Goal: Transaction & Acquisition: Purchase product/service

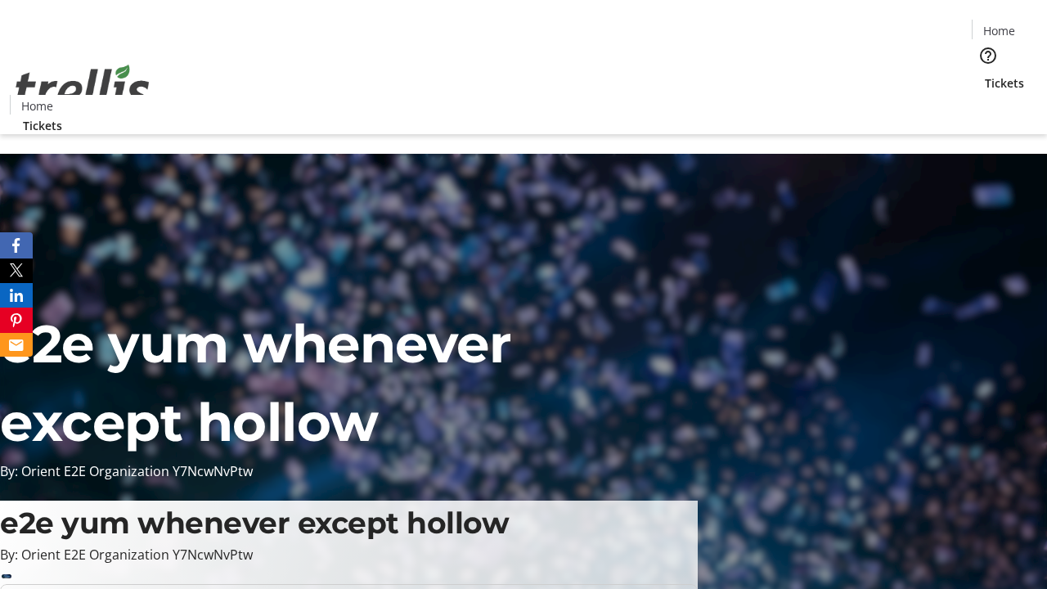
click at [985, 74] on span "Tickets" at bounding box center [1004, 82] width 39 height 17
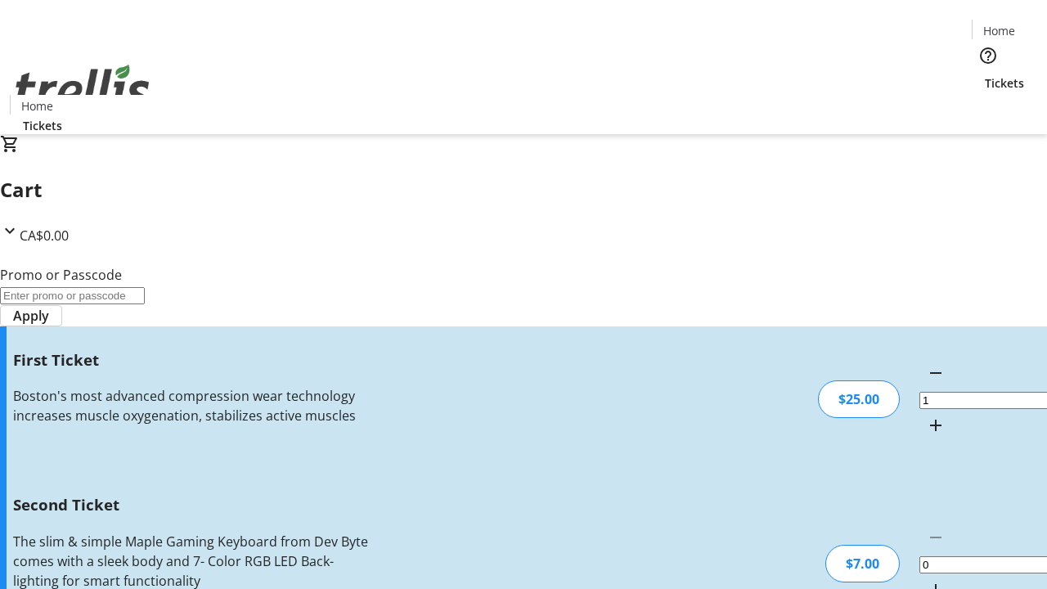
click at [926, 580] on mat-icon "Increment by one" at bounding box center [936, 590] width 20 height 20
type input "2"
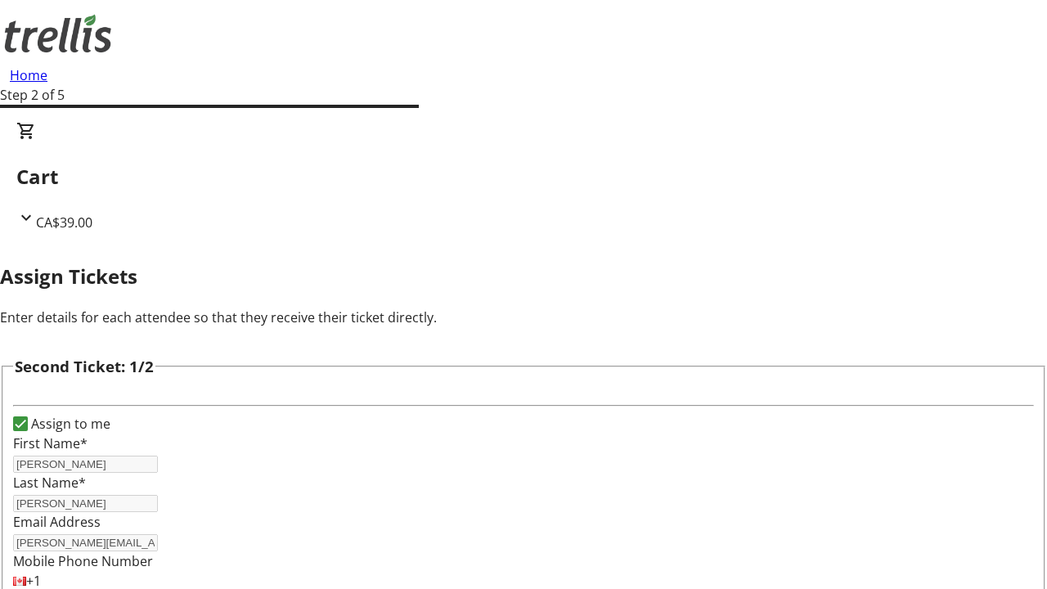
type input "[PERSON_NAME]"
type input "Runolfsdottir"
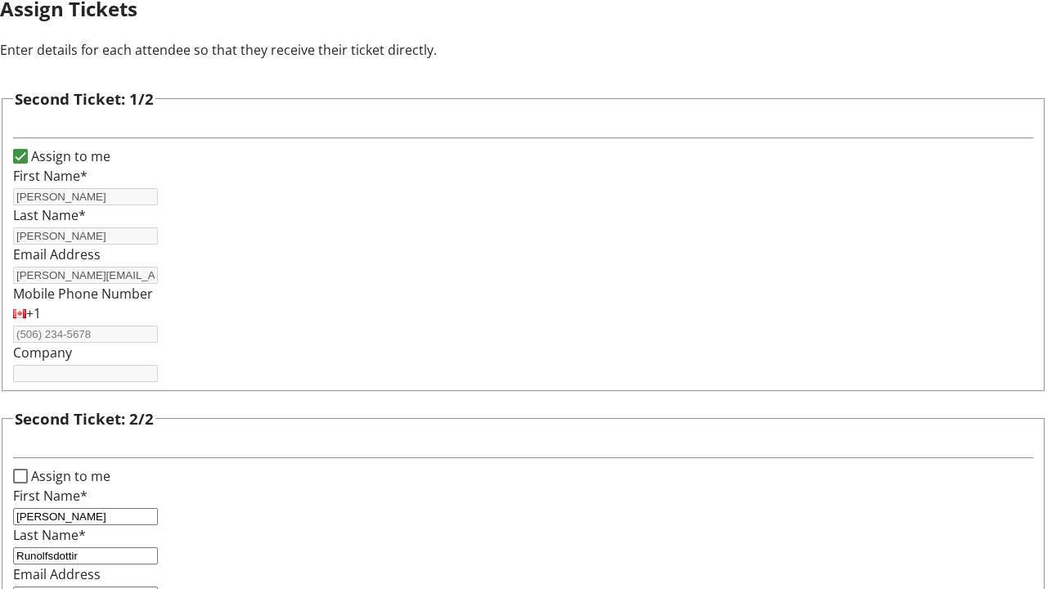
type input "[PERSON_NAME][EMAIL_ADDRESS][DOMAIN_NAME]"
